Goal: Task Accomplishment & Management: Use online tool/utility

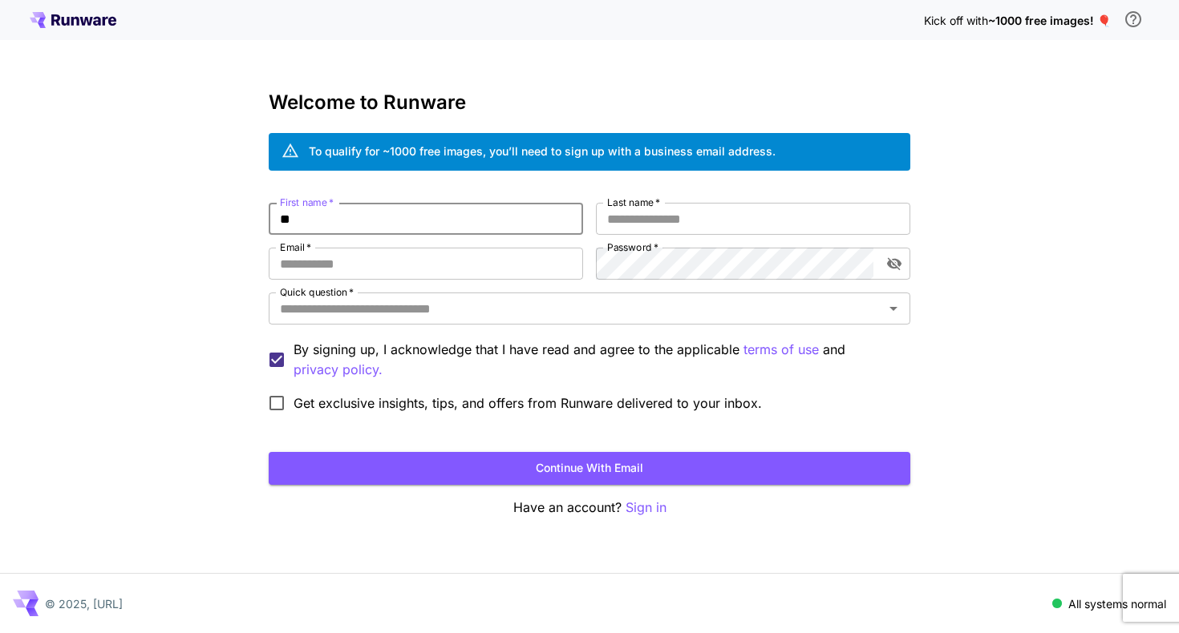
type input "*"
type input "*********"
type input "**********"
click at [499, 321] on div "Quick question   *" at bounding box center [589, 309] width 641 height 32
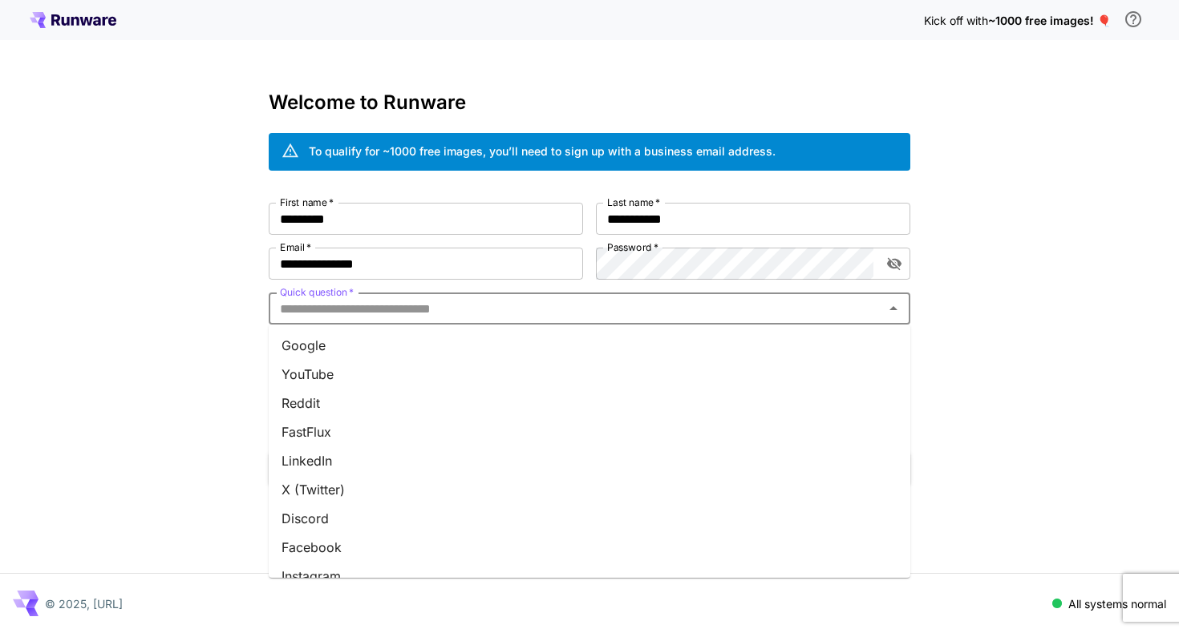
click at [471, 350] on li "Google" at bounding box center [589, 345] width 641 height 29
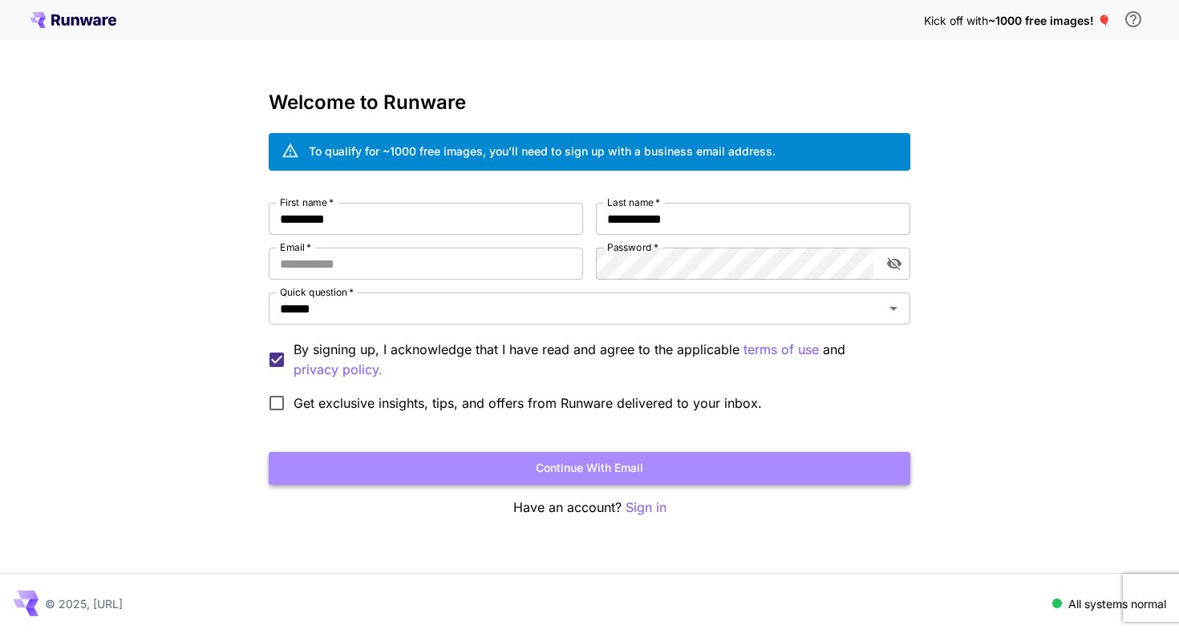
click at [413, 456] on button "Continue with email" at bounding box center [589, 468] width 641 height 33
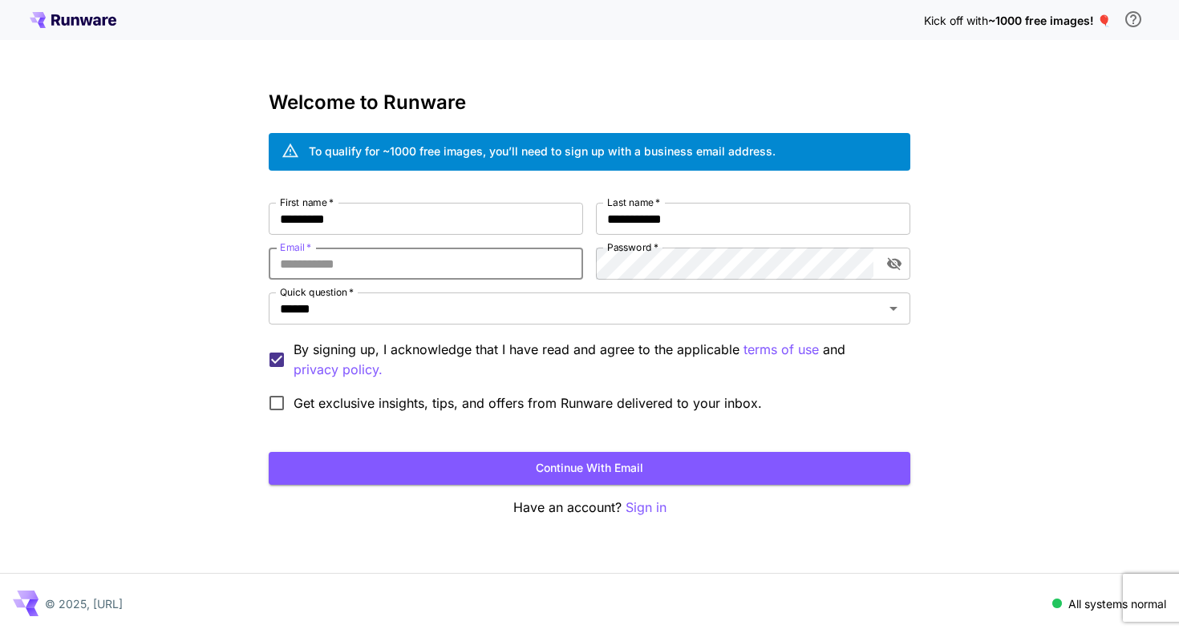
type input "**********"
click at [475, 472] on button "Continue with email" at bounding box center [589, 468] width 641 height 33
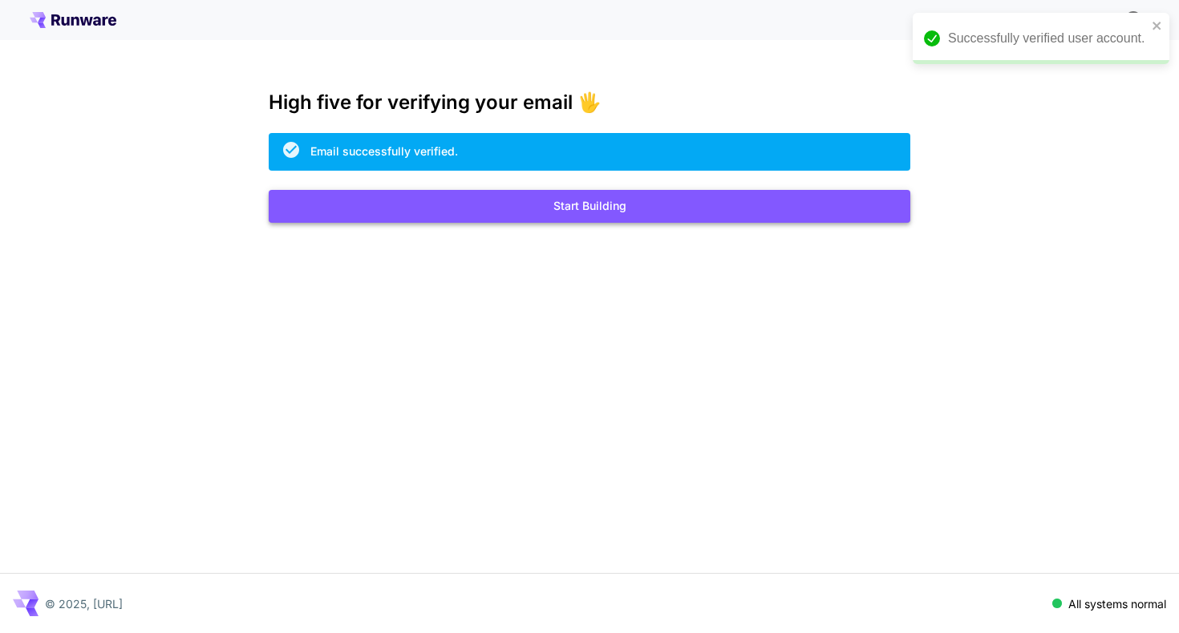
click at [714, 213] on button "Start Building" at bounding box center [589, 206] width 641 height 33
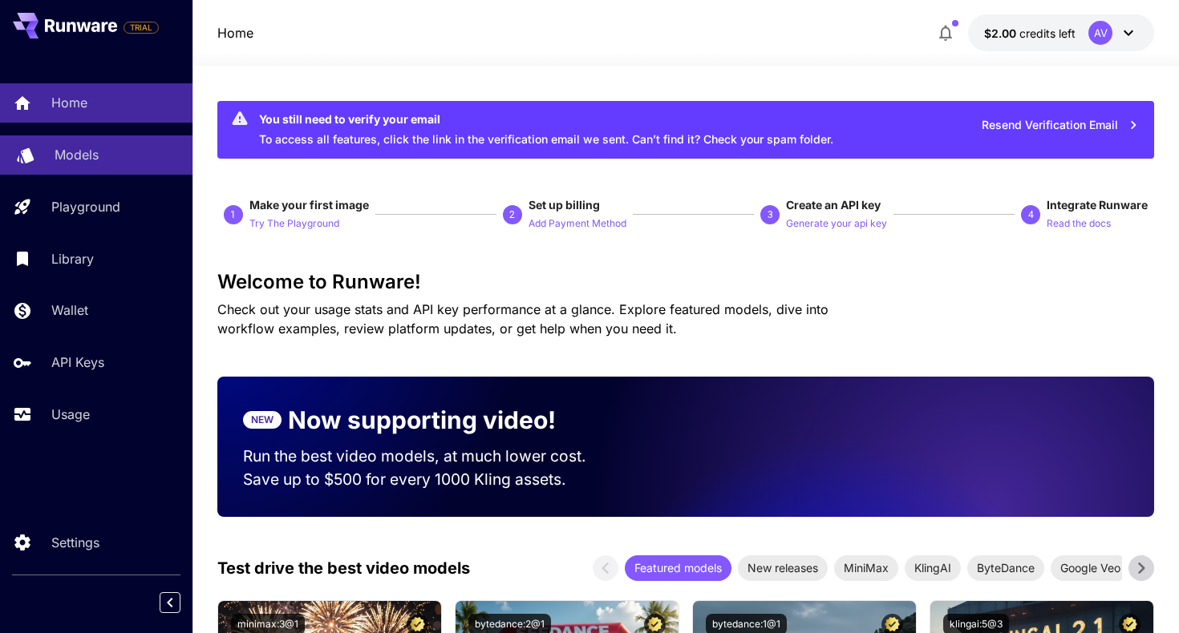
click at [127, 157] on div "Models" at bounding box center [117, 154] width 125 height 19
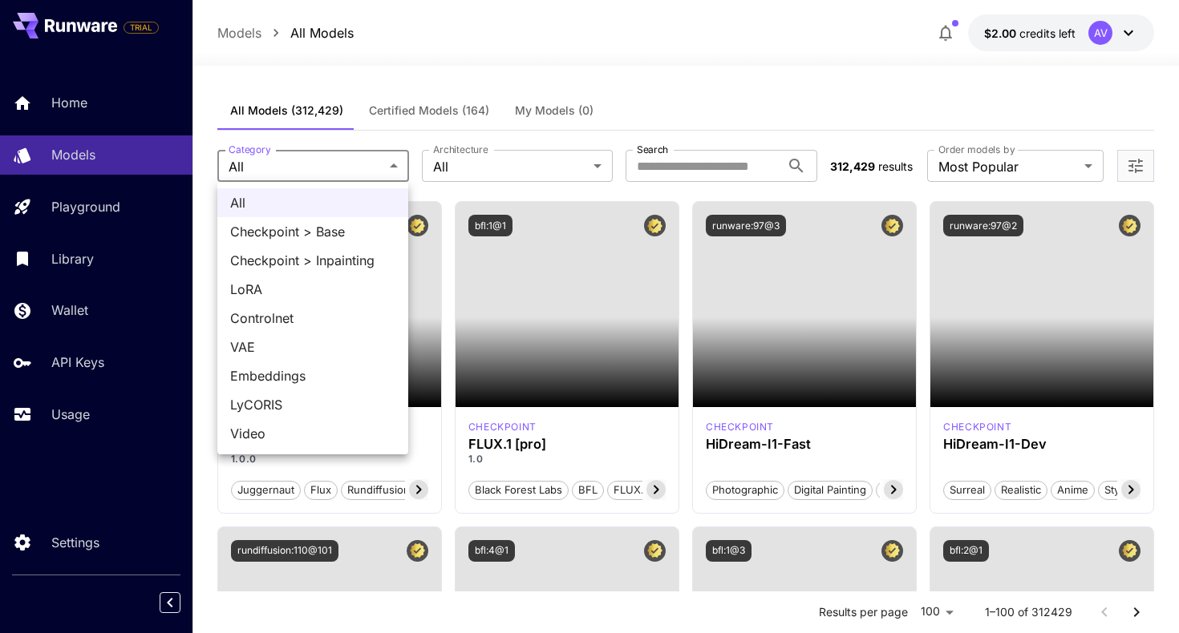
click at [444, 173] on div at bounding box center [589, 316] width 1179 height 633
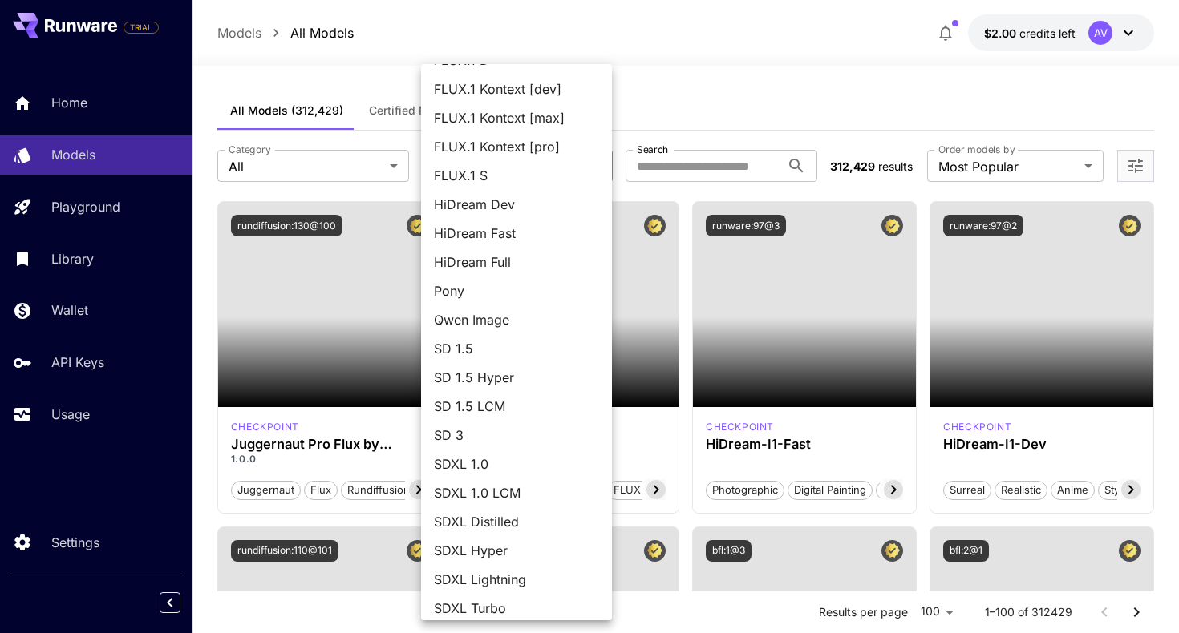
scroll to position [63, 0]
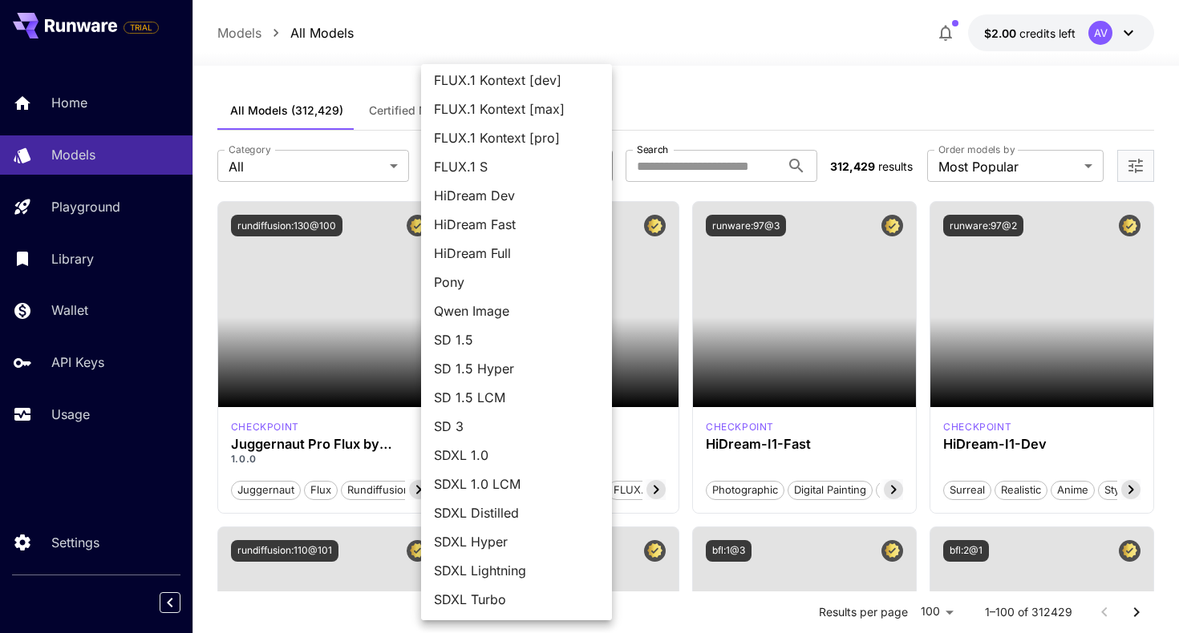
click at [710, 61] on div at bounding box center [589, 316] width 1179 height 633
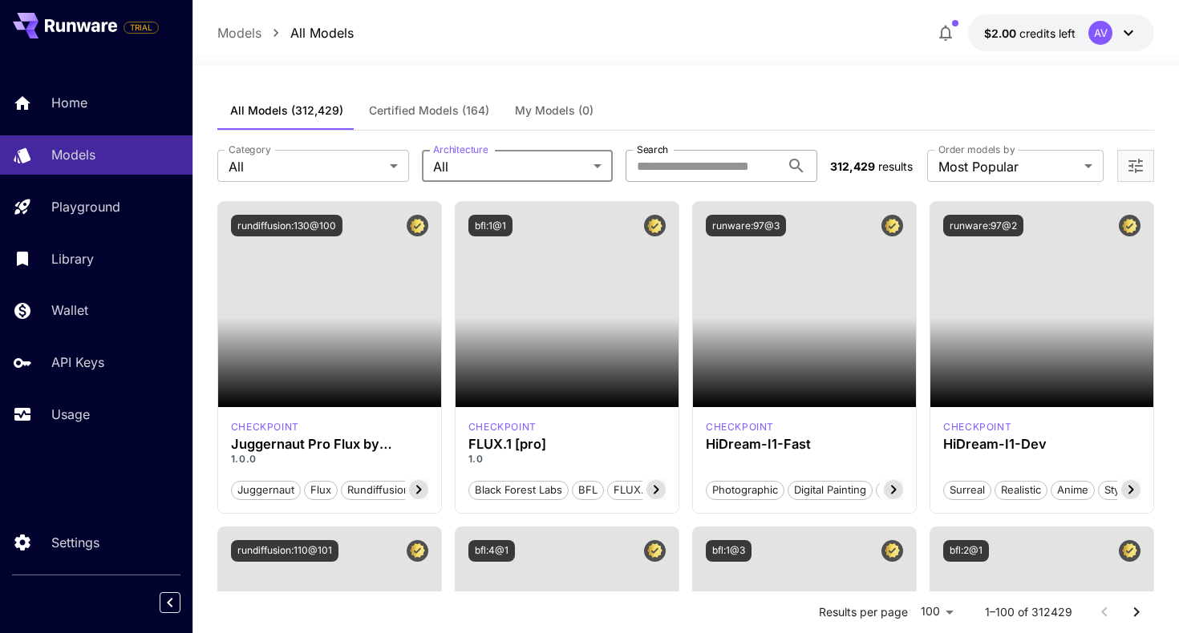
click at [678, 177] on input "Search" at bounding box center [702, 166] width 155 height 32
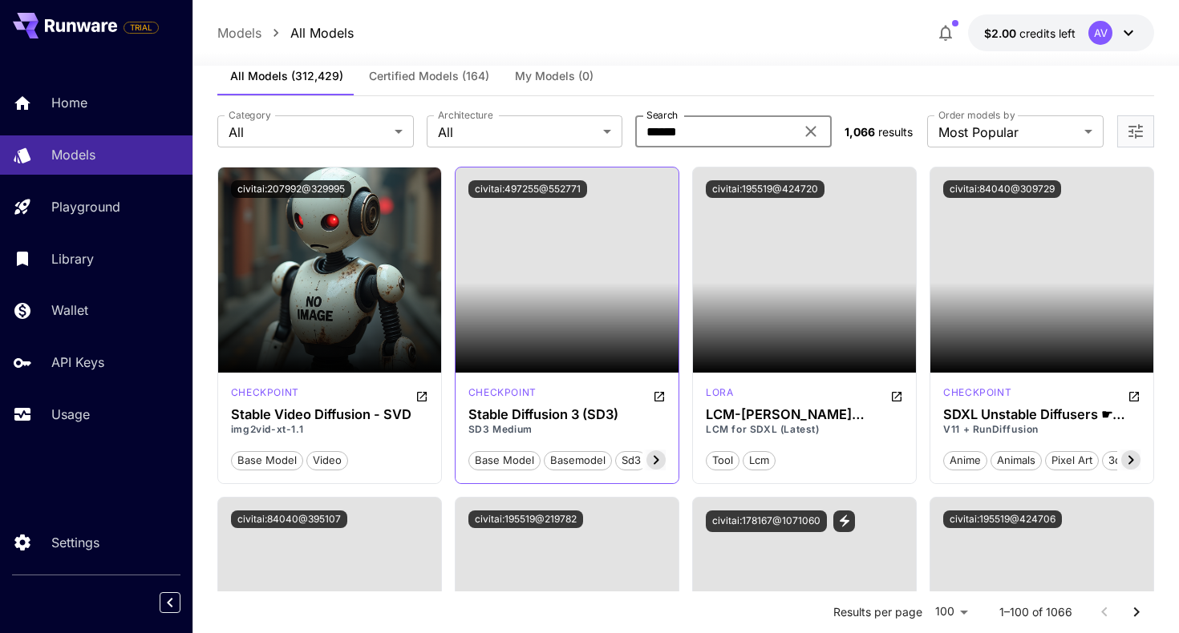
scroll to position [36, 0]
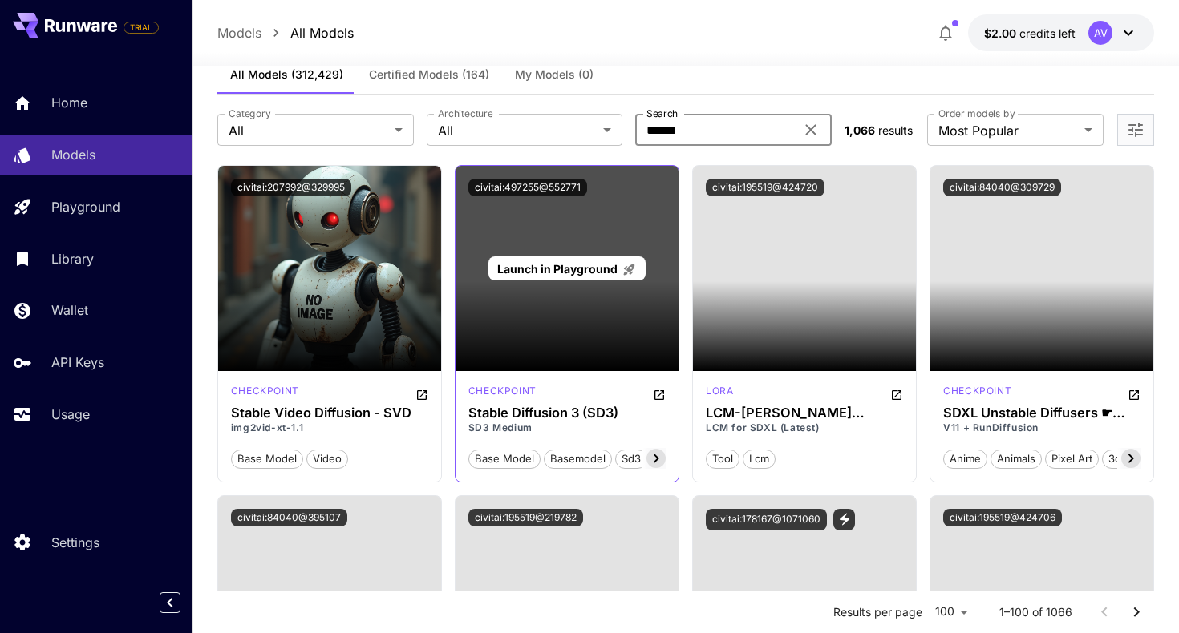
type input "******"
click at [594, 321] on div "Launch in Playground" at bounding box center [566, 268] width 223 height 205
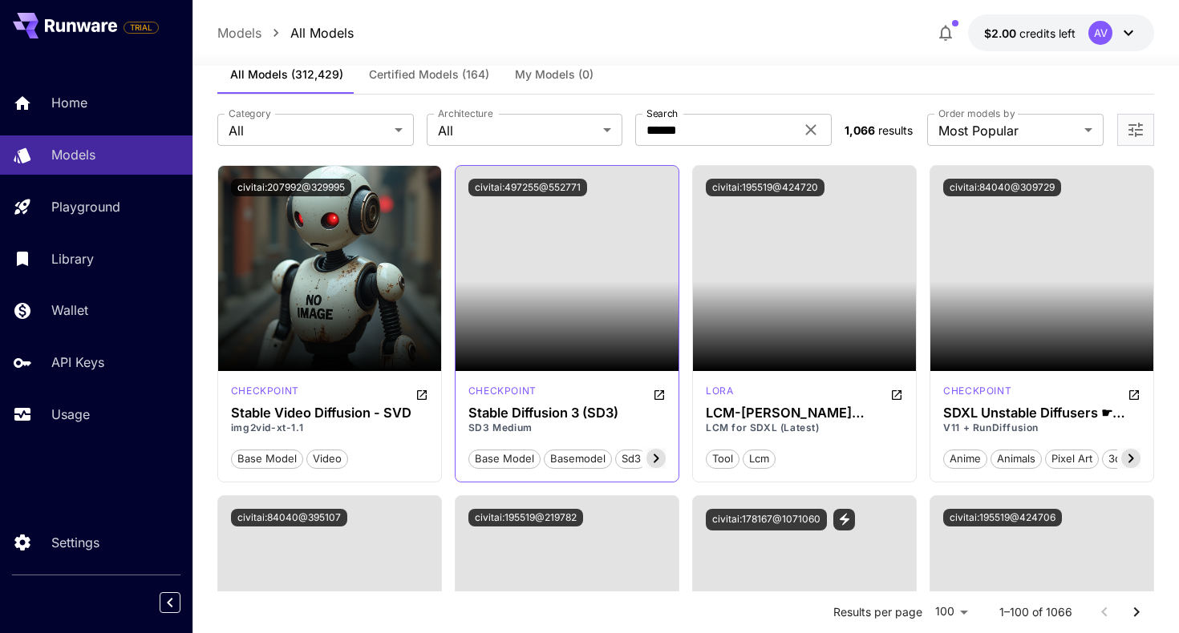
click at [652, 459] on icon at bounding box center [655, 458] width 19 height 19
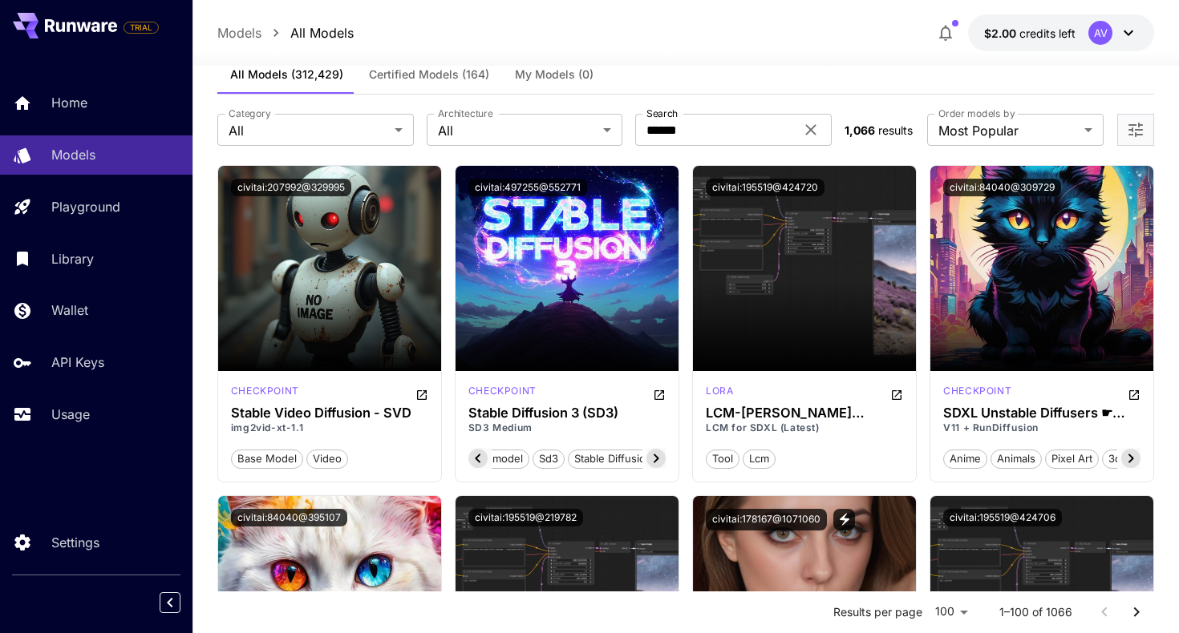
click at [649, 455] on icon at bounding box center [655, 458] width 19 height 19
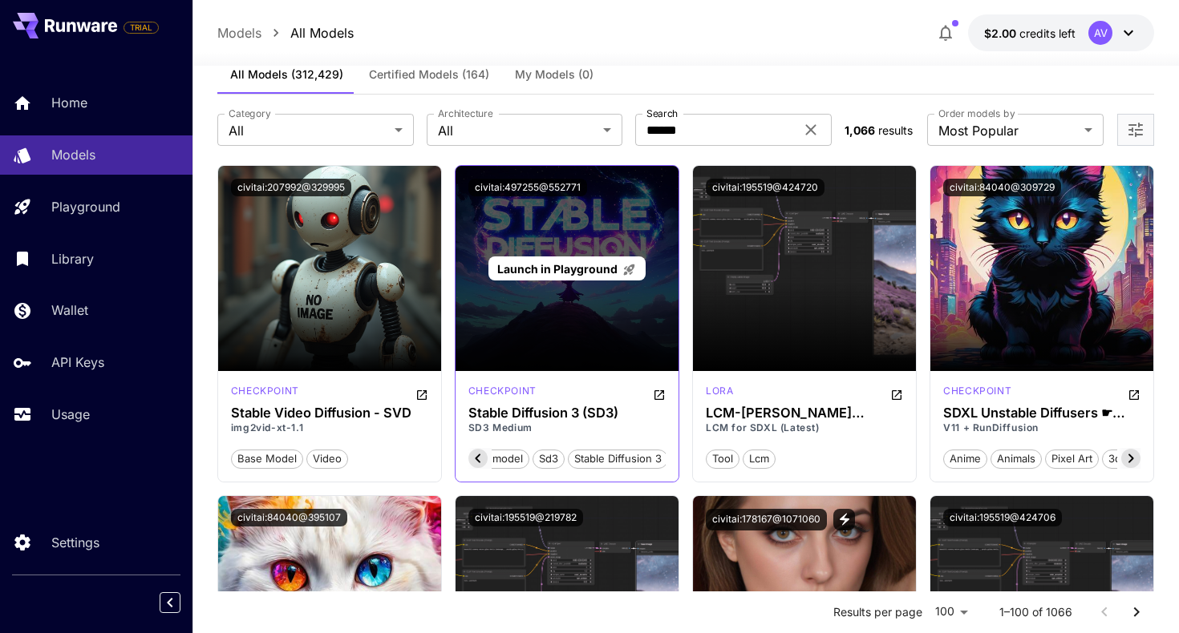
click at [556, 261] on p "Launch in Playground" at bounding box center [566, 269] width 139 height 17
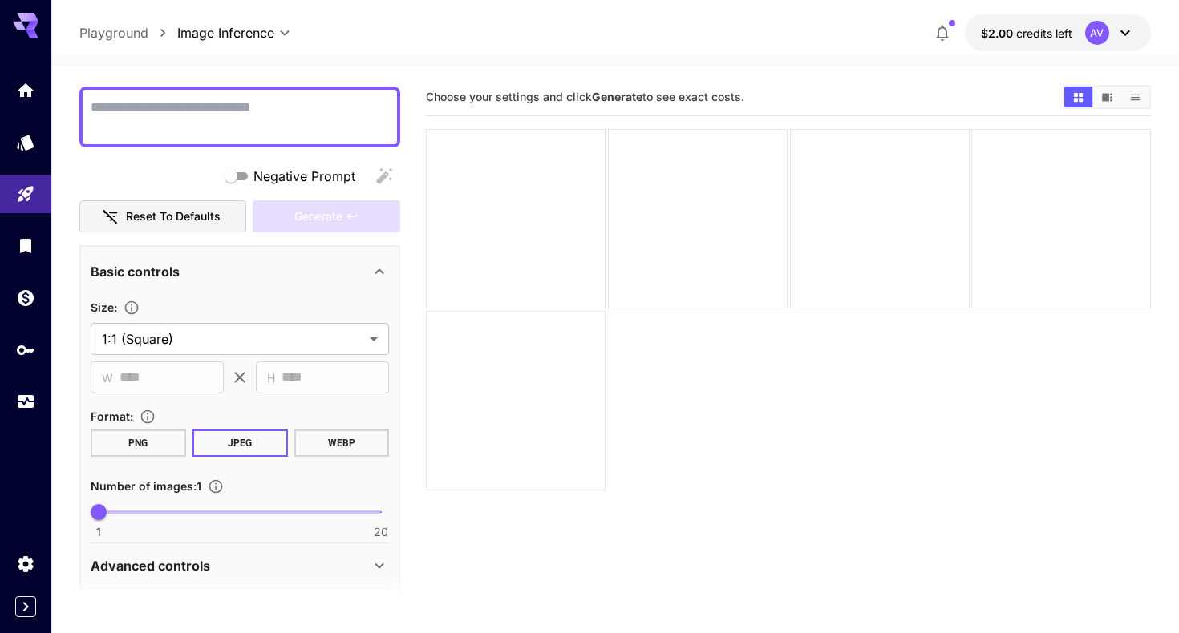
scroll to position [149, 0]
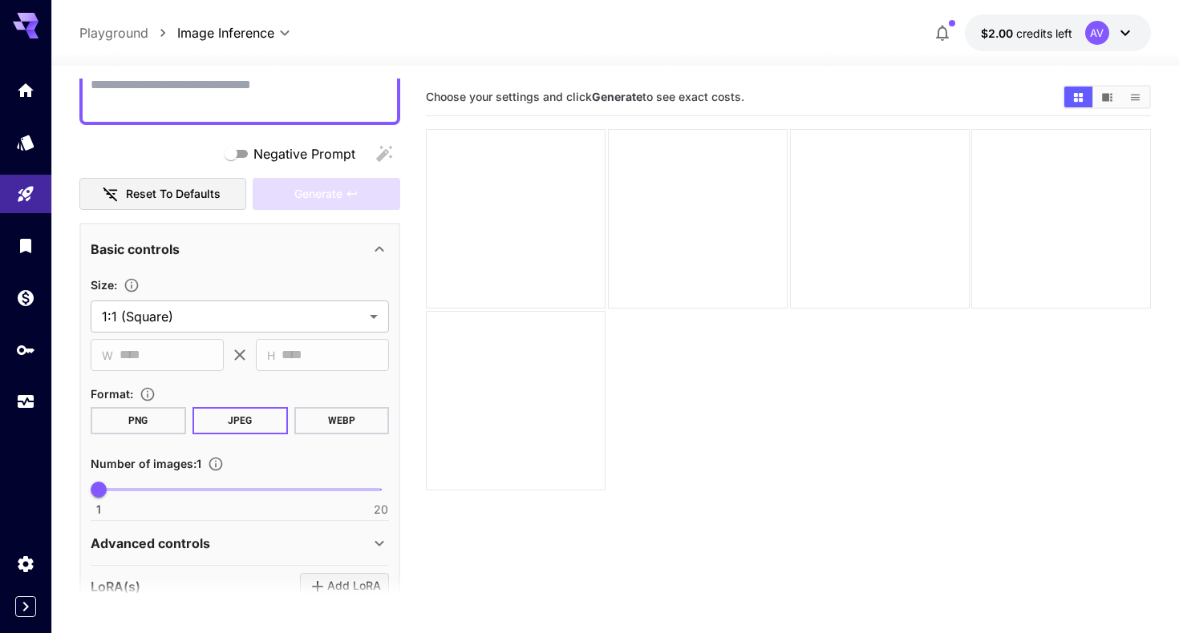
click at [27, 18] on icon at bounding box center [26, 21] width 26 height 17
